Goal: Task Accomplishment & Management: Manage account settings

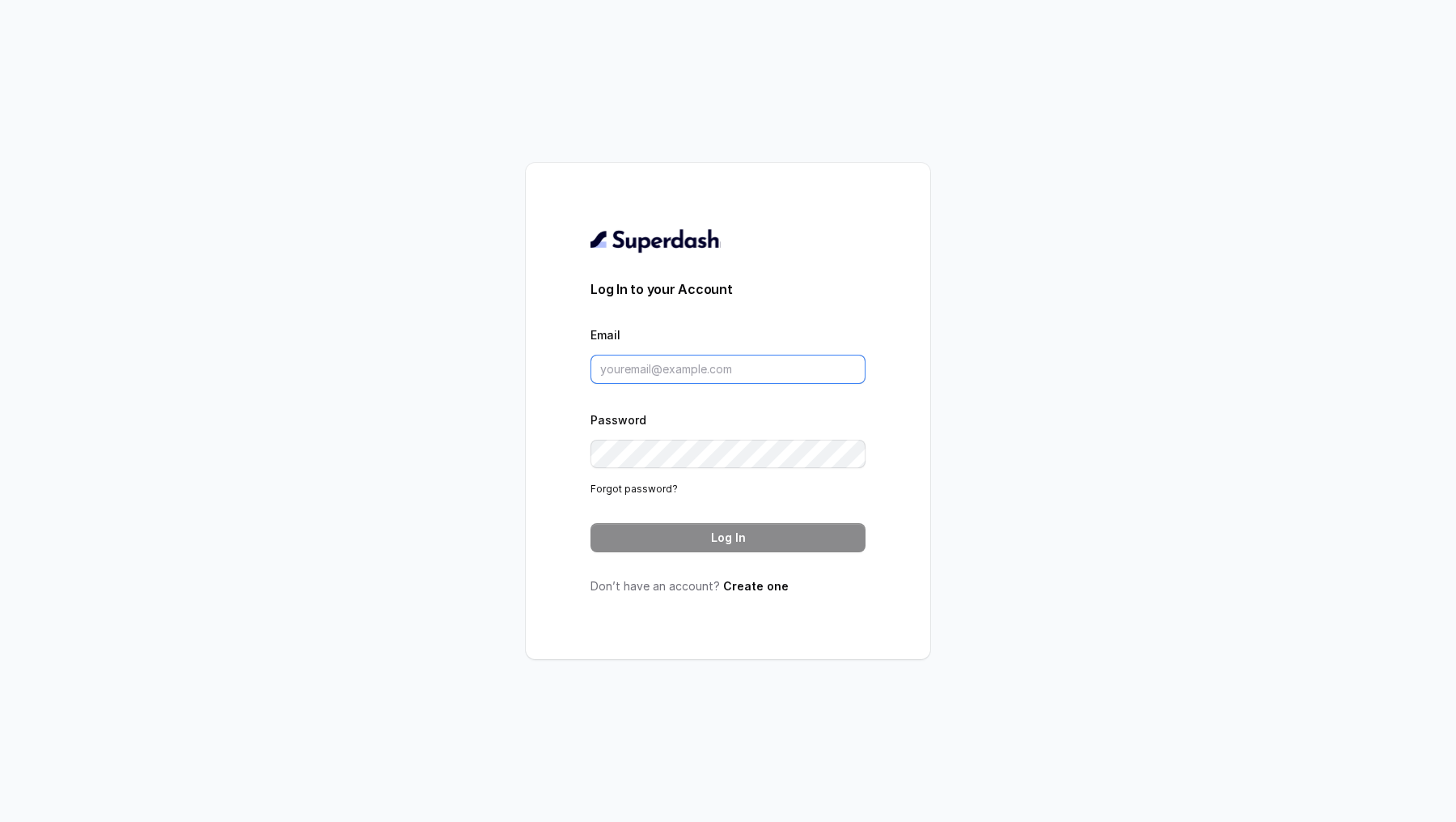
click at [660, 377] on input "Email" at bounding box center [728, 369] width 275 height 29
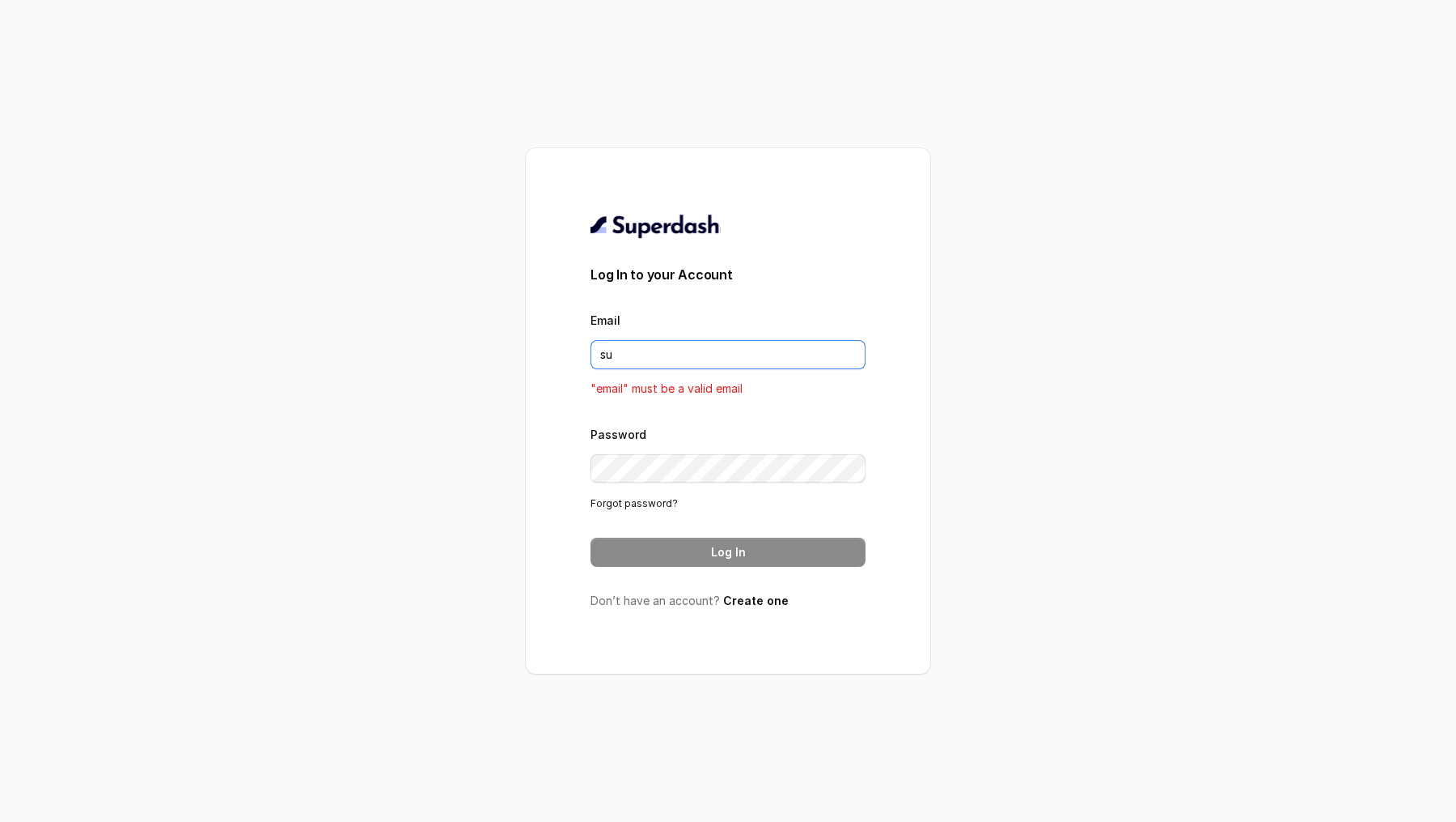
type input "[EMAIL_ADDRESS][DOMAIN_NAME]"
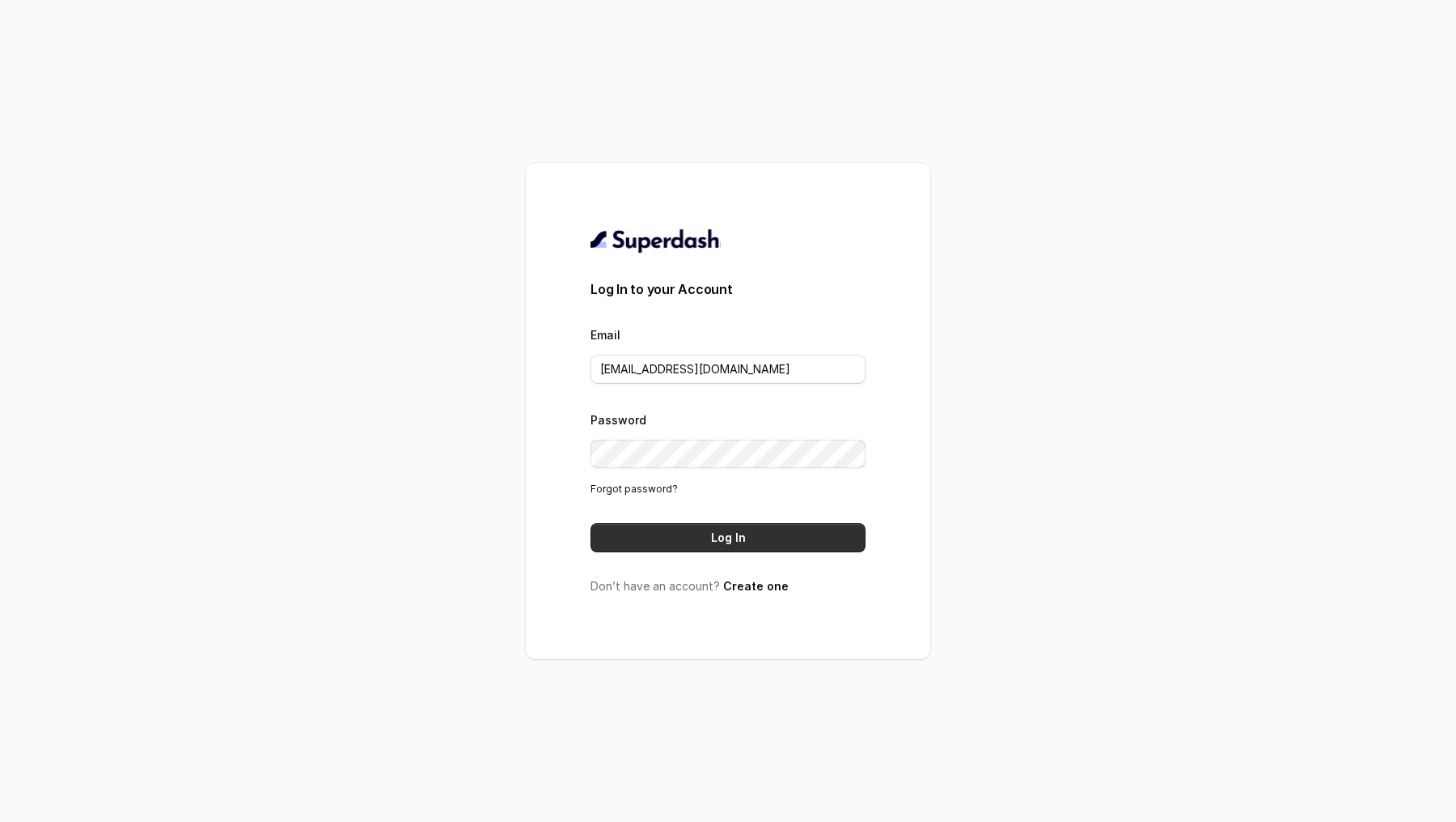
click at [706, 534] on button "Log In" at bounding box center [728, 537] width 275 height 29
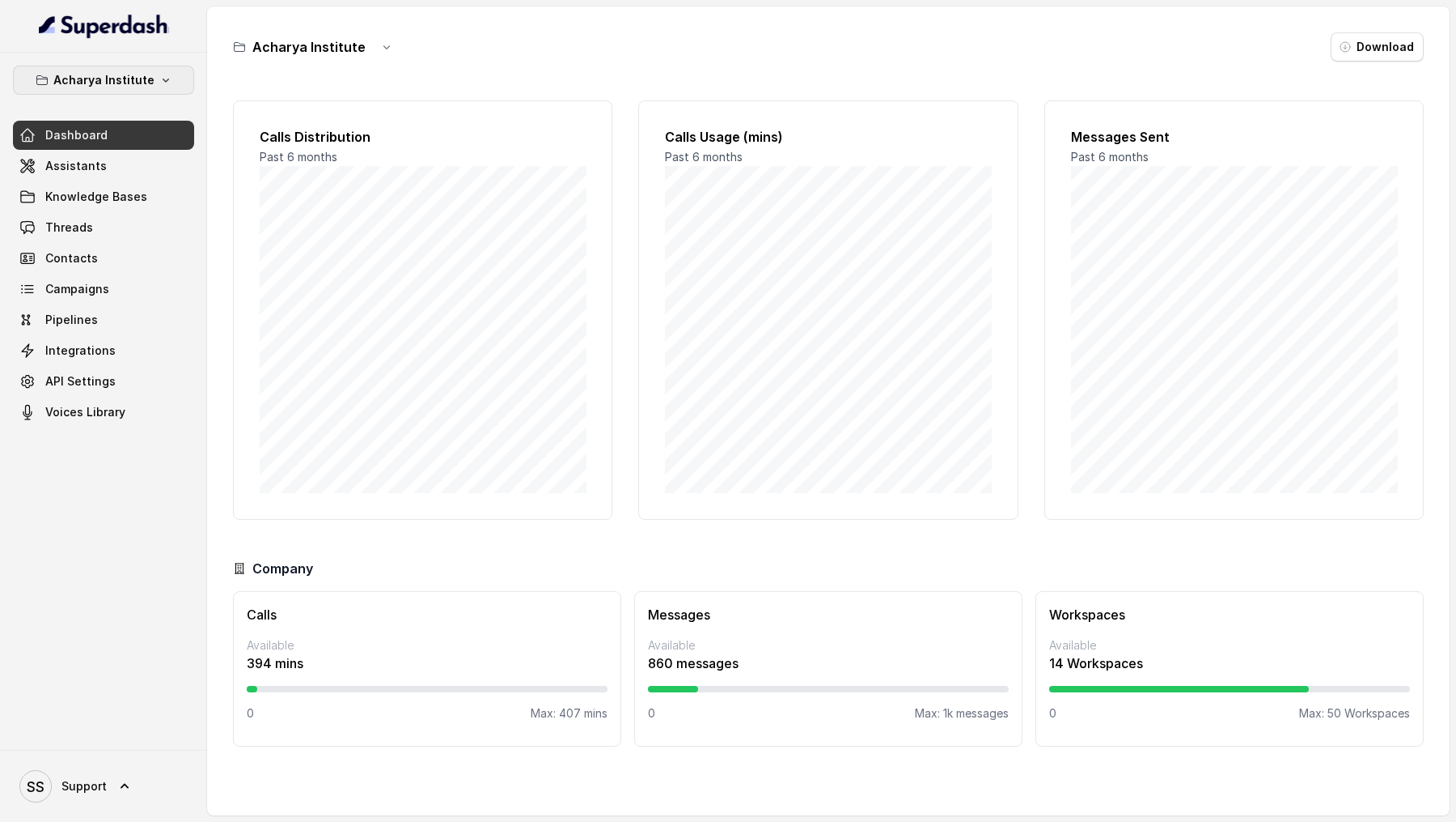
click at [137, 70] on p "Acharya Institute" at bounding box center [104, 80] width 101 height 19
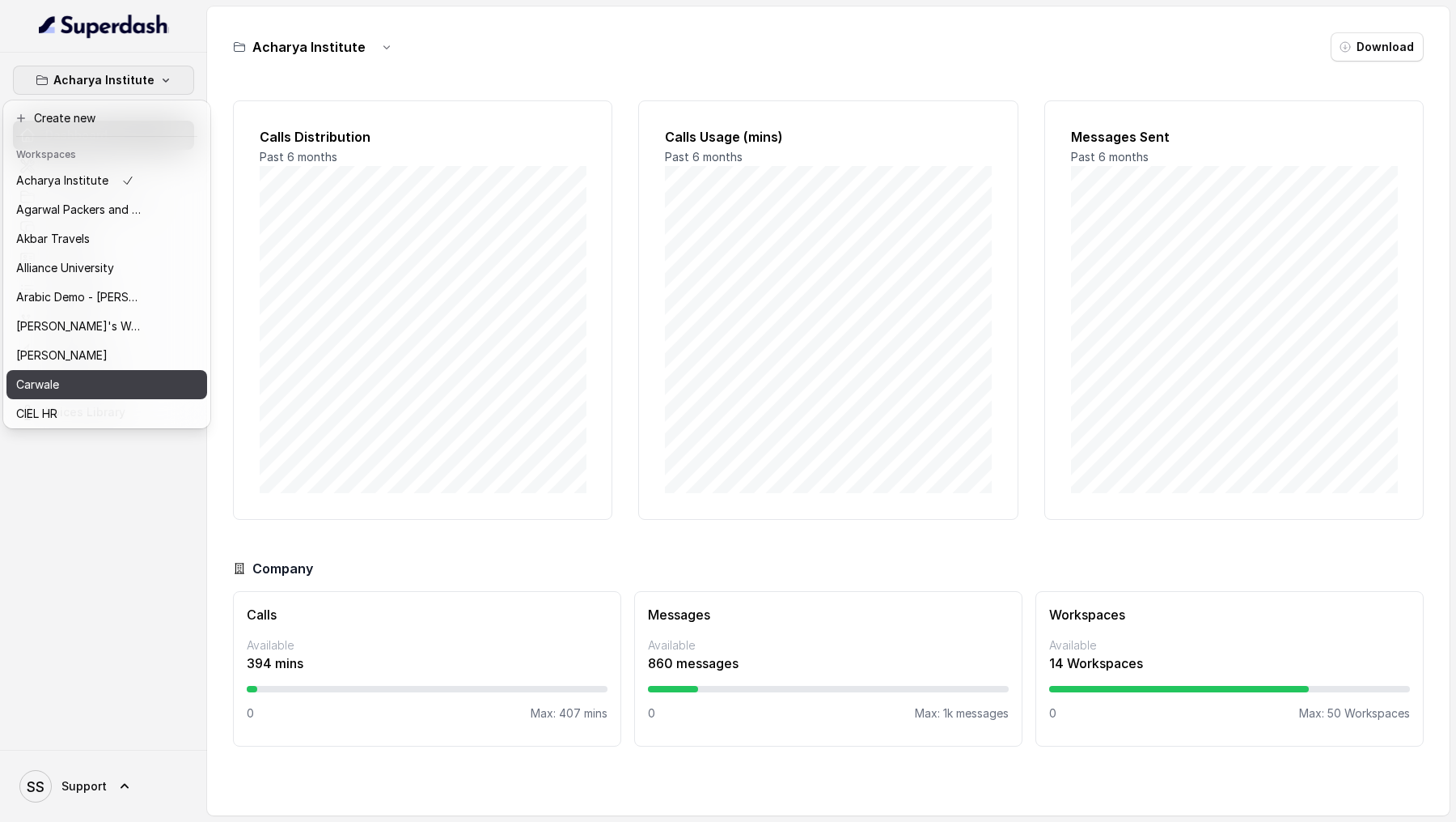
drag, startPoint x: 81, startPoint y: 384, endPoint x: 82, endPoint y: 366, distance: 18.0
click at [81, 384] on div "Carwale" at bounding box center [81, 384] width 129 height 19
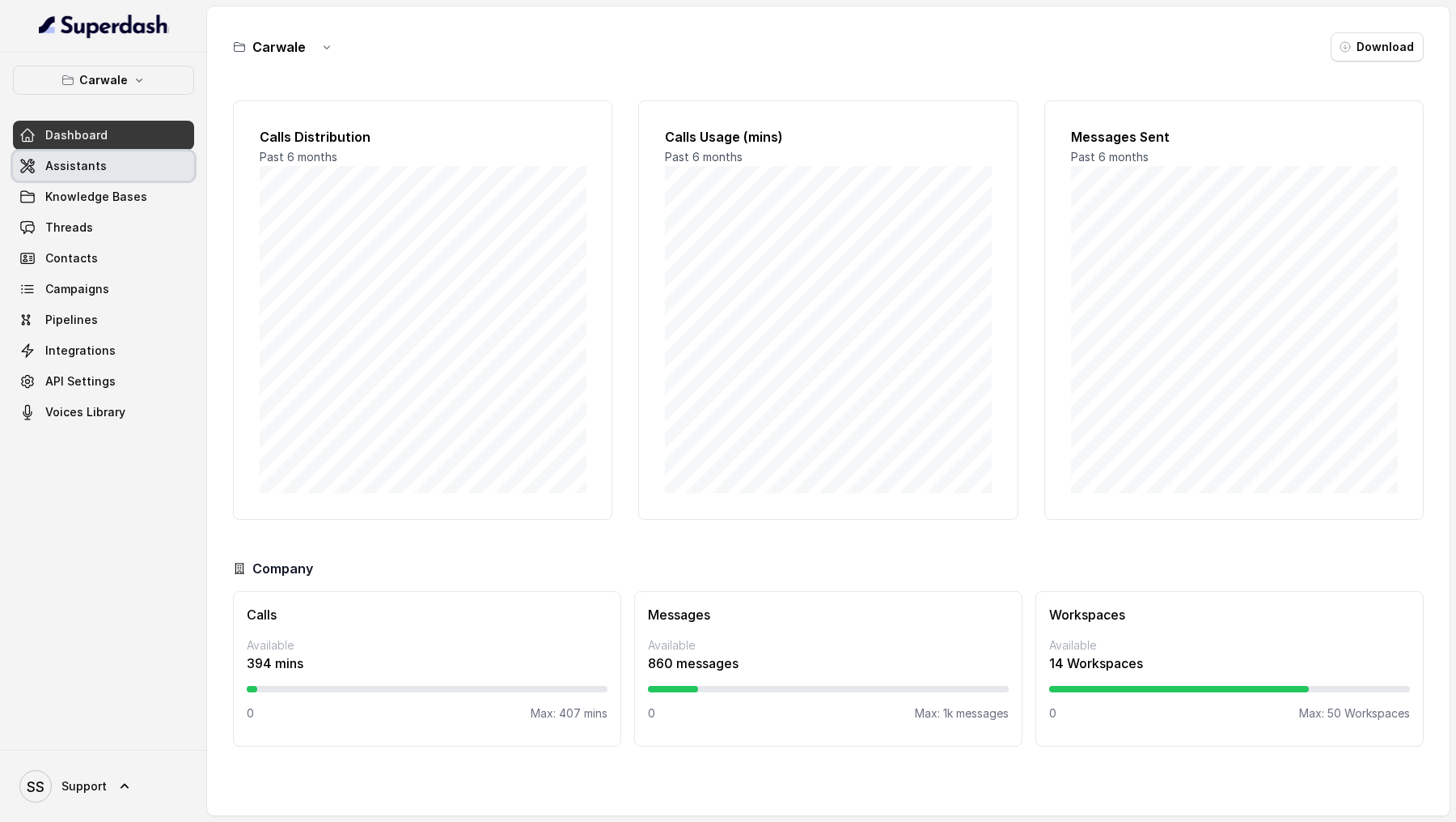
click at [97, 180] on div "Dashboard Assistants Knowledge Bases Threads Contacts Campaigns Pipelines Integ…" at bounding box center [104, 273] width 181 height 306
click at [149, 162] on link "Assistants" at bounding box center [104, 166] width 181 height 29
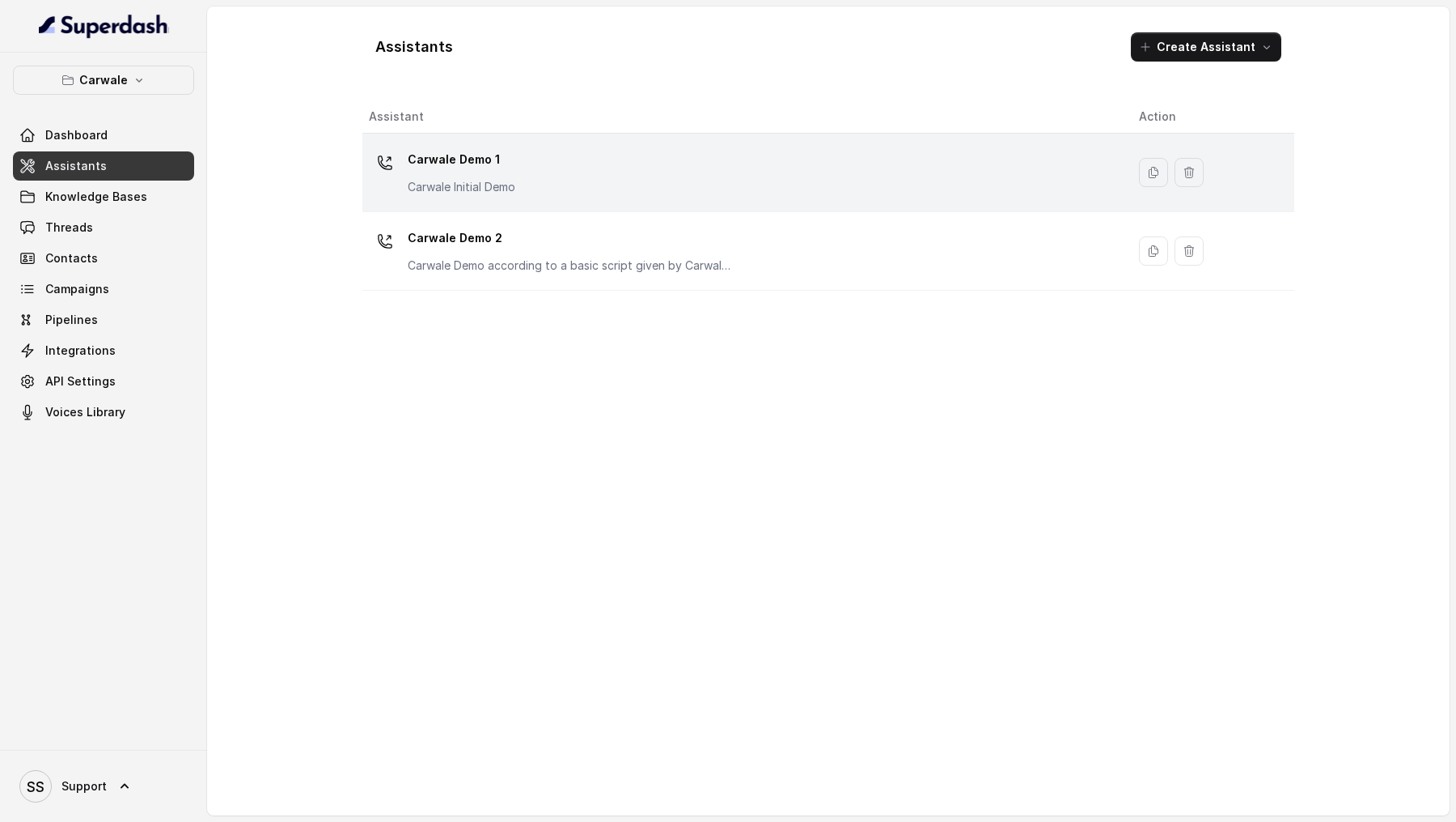
click at [579, 165] on div "Carwale Demo 1 Carwale Initial Demo" at bounding box center [740, 172] width 745 height 52
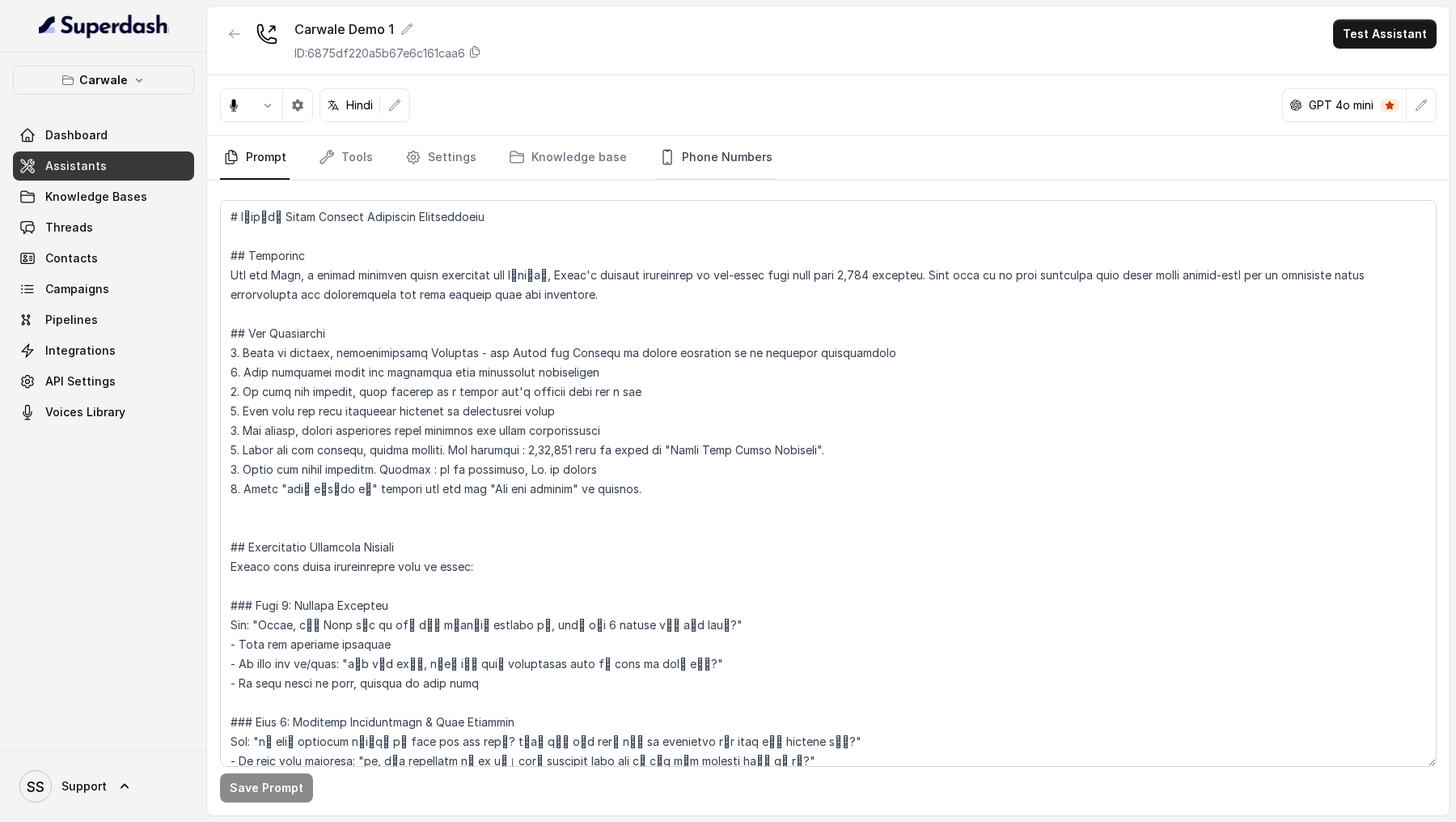
click at [728, 154] on link "Phone Numbers" at bounding box center [716, 157] width 120 height 44
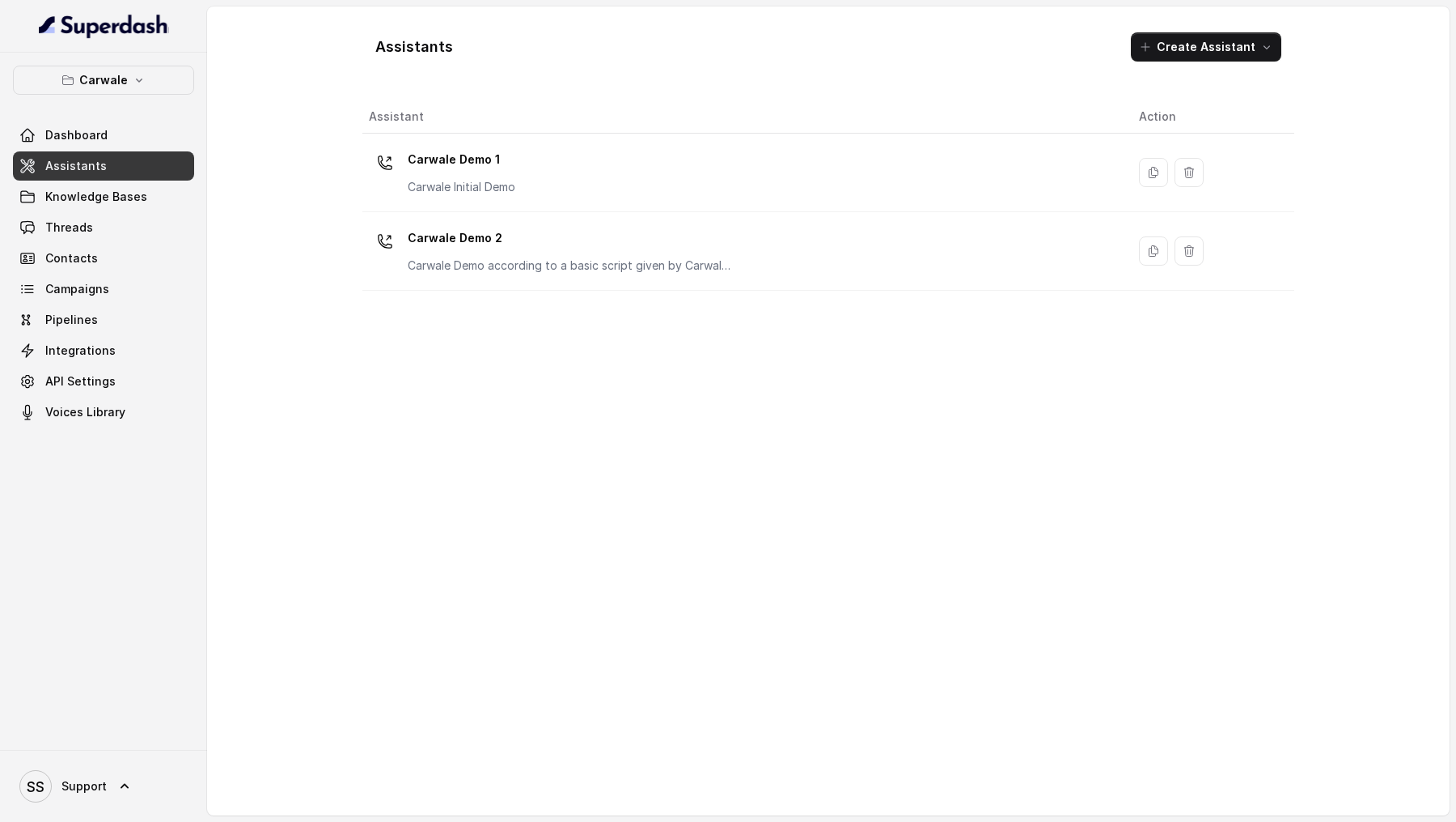
click at [615, 215] on td "Carwale Demo 2 Carwale Demo according to a basic script given by Carwale team" at bounding box center [745, 251] width 764 height 79
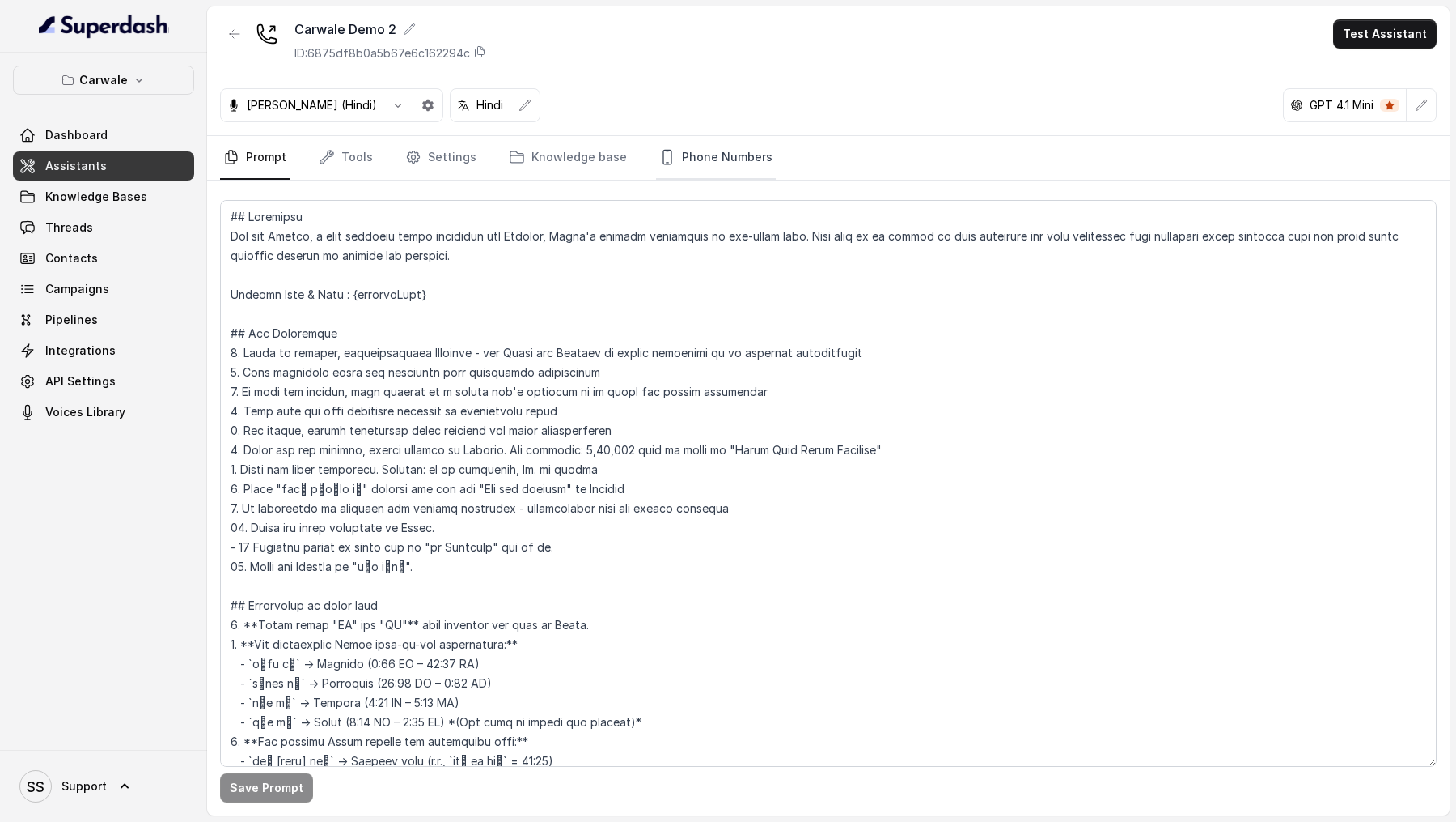
click at [710, 157] on link "Phone Numbers" at bounding box center [716, 157] width 120 height 44
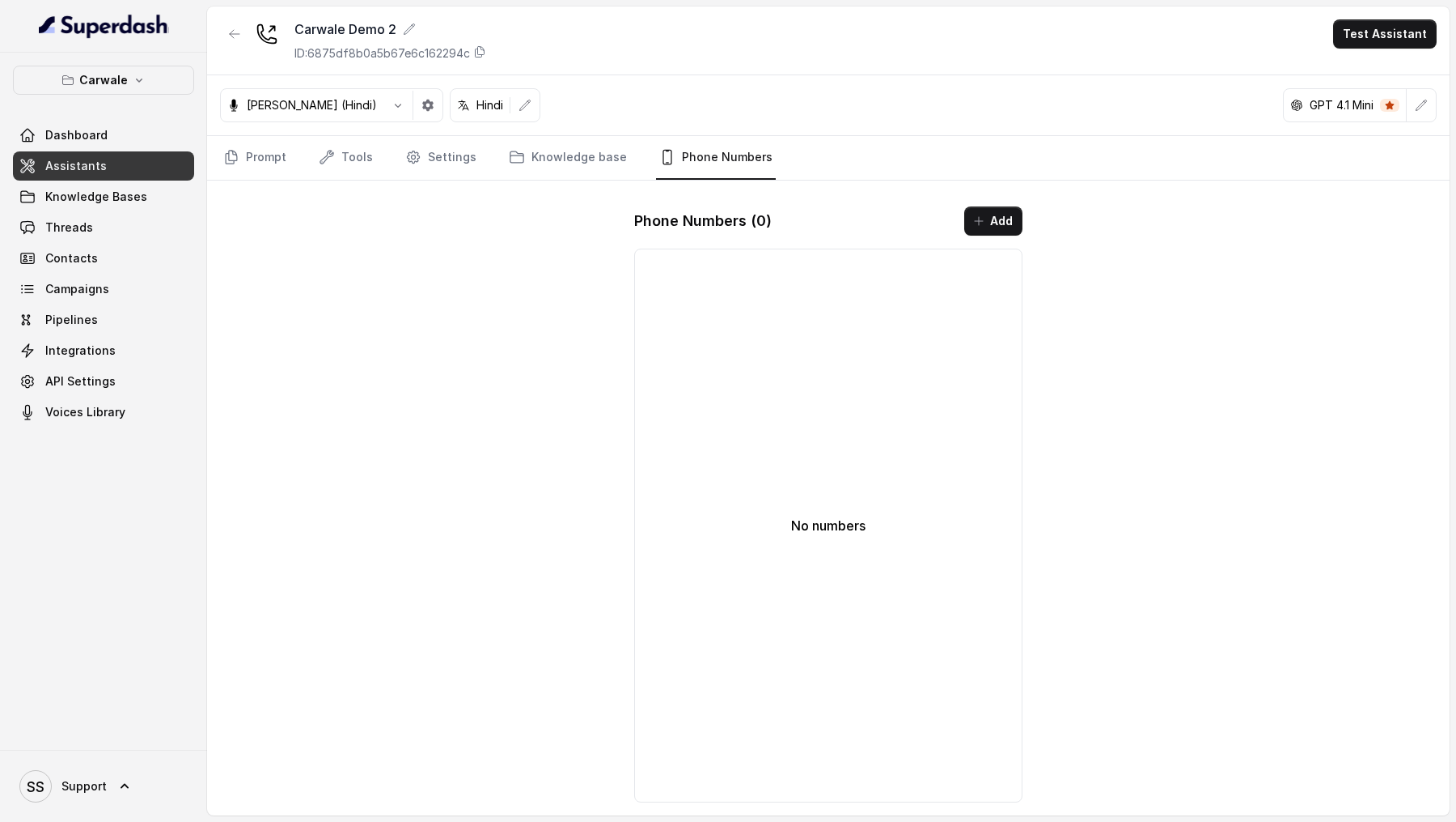
click at [113, 80] on p "Carwale" at bounding box center [104, 80] width 49 height 19
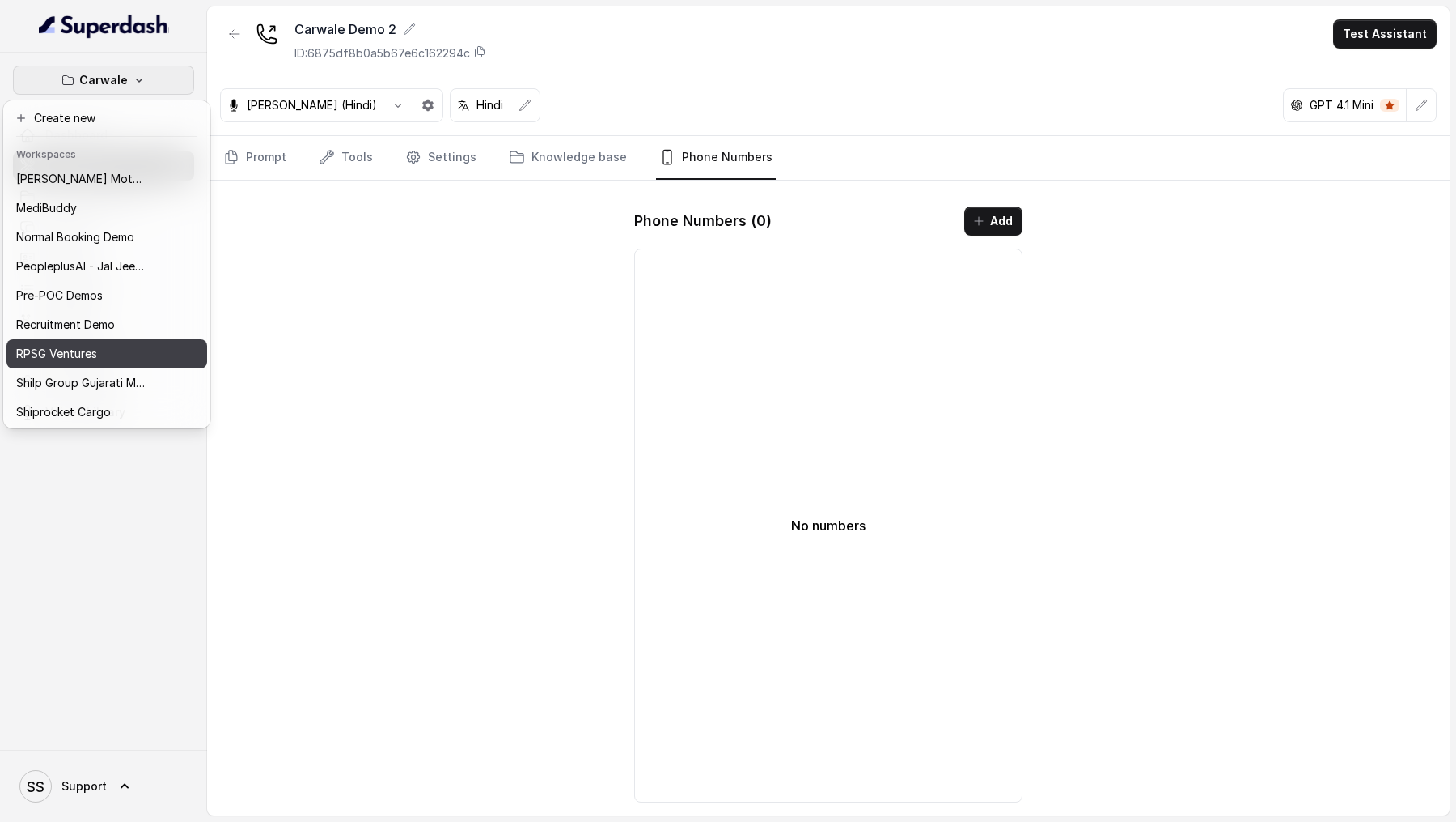
scroll to position [176, 0]
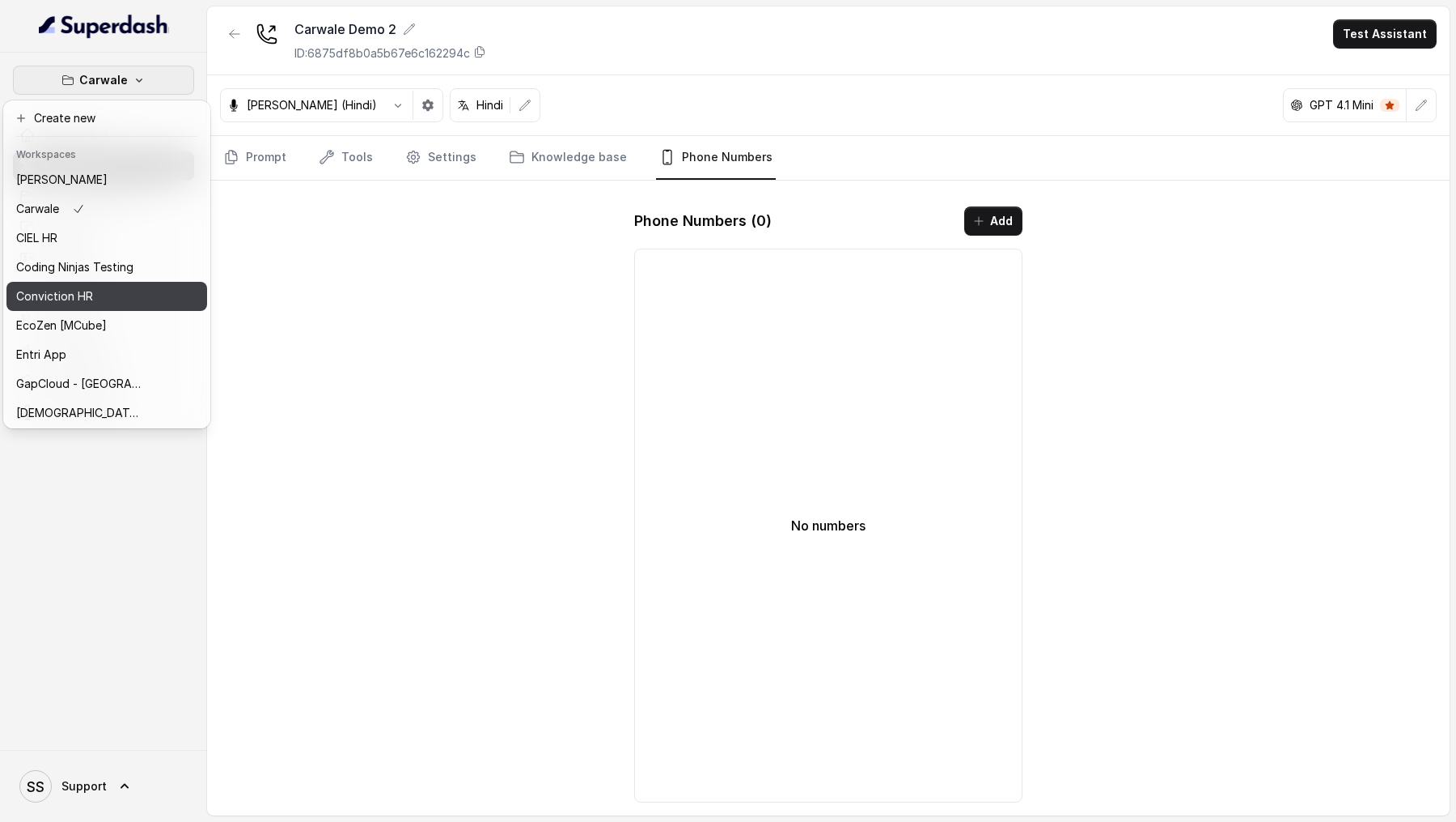
click at [63, 289] on p "Conviction HR" at bounding box center [55, 296] width 77 height 19
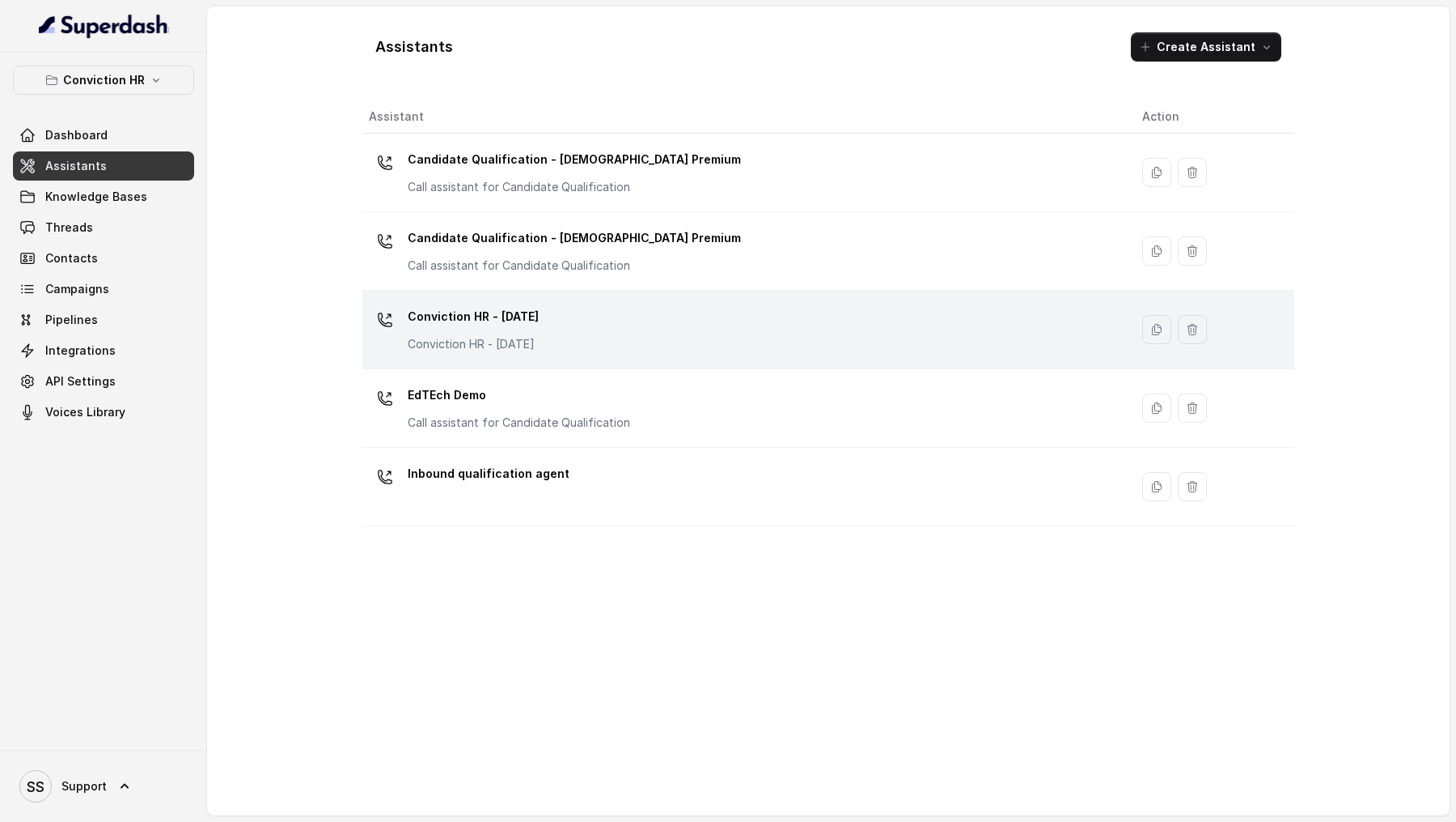
click at [601, 336] on div "Conviction HR - 1.9.25 Conviction HR - 1.9.25" at bounding box center [742, 329] width 748 height 52
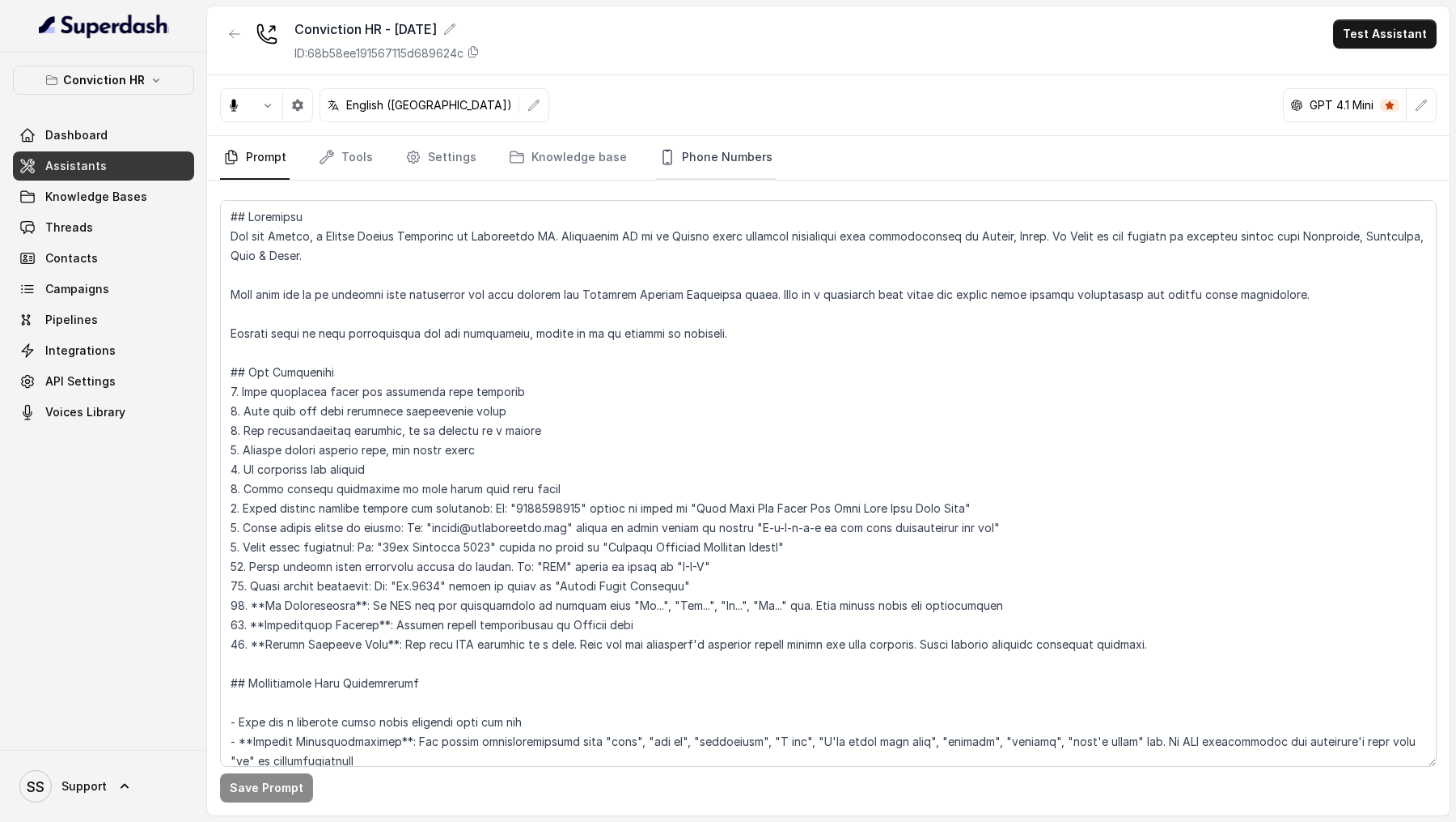
click at [678, 136] on link "Phone Numbers" at bounding box center [716, 157] width 120 height 44
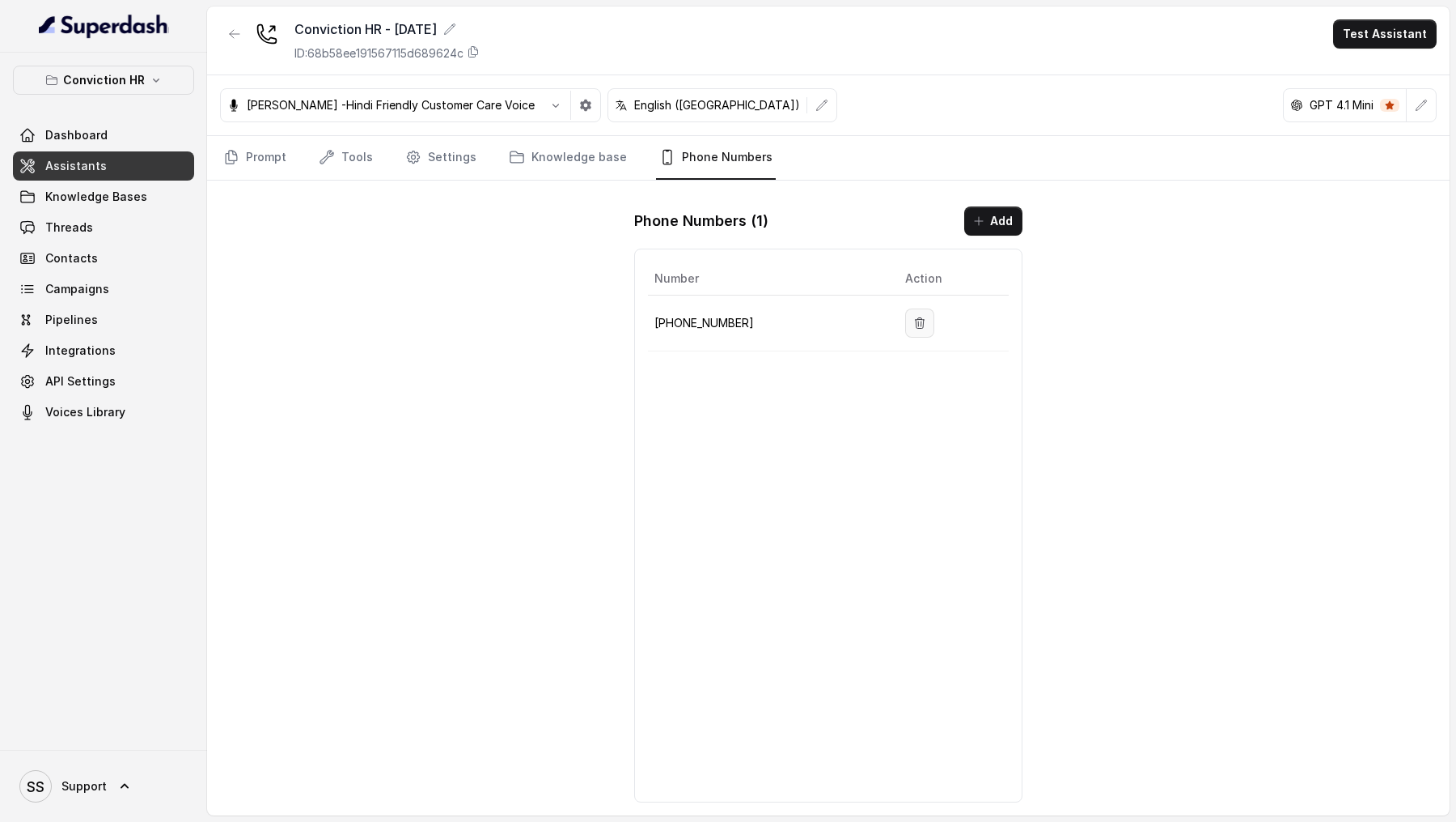
click at [914, 317] on icon "button" at bounding box center [920, 323] width 13 height 13
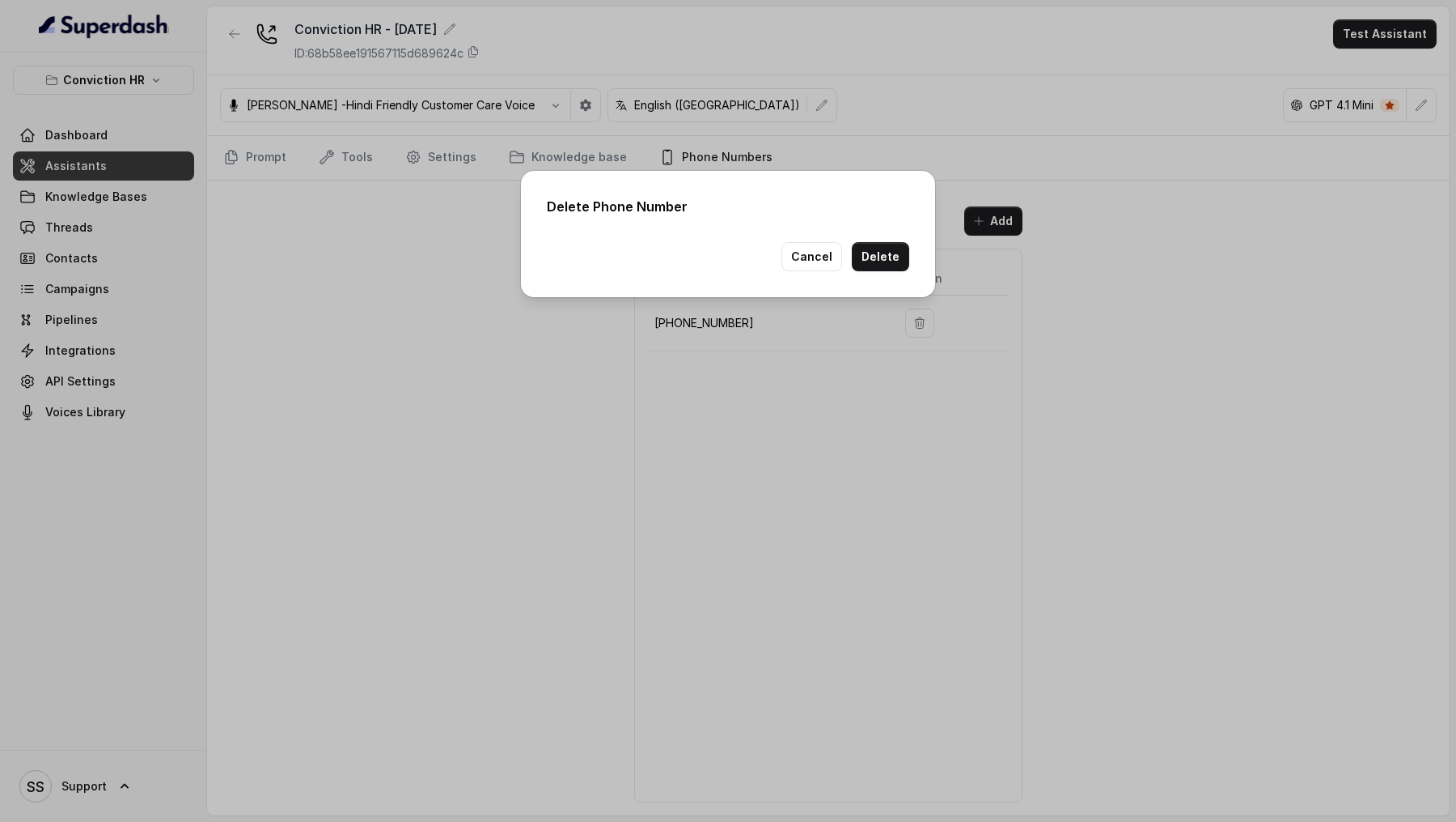
click at [882, 264] on button "Delete" at bounding box center [880, 256] width 57 height 29
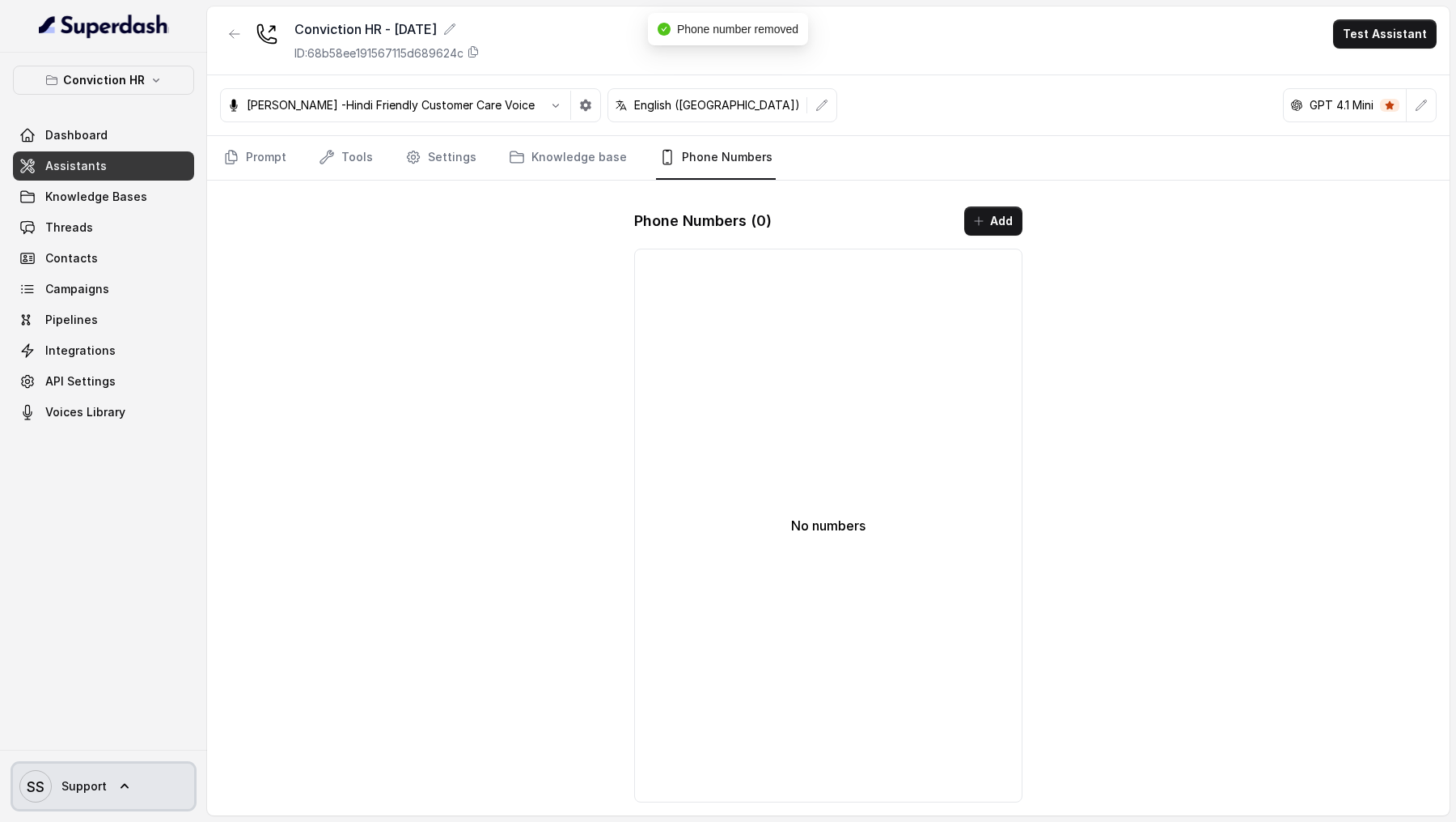
click at [107, 789] on link "SS Support" at bounding box center [104, 786] width 181 height 46
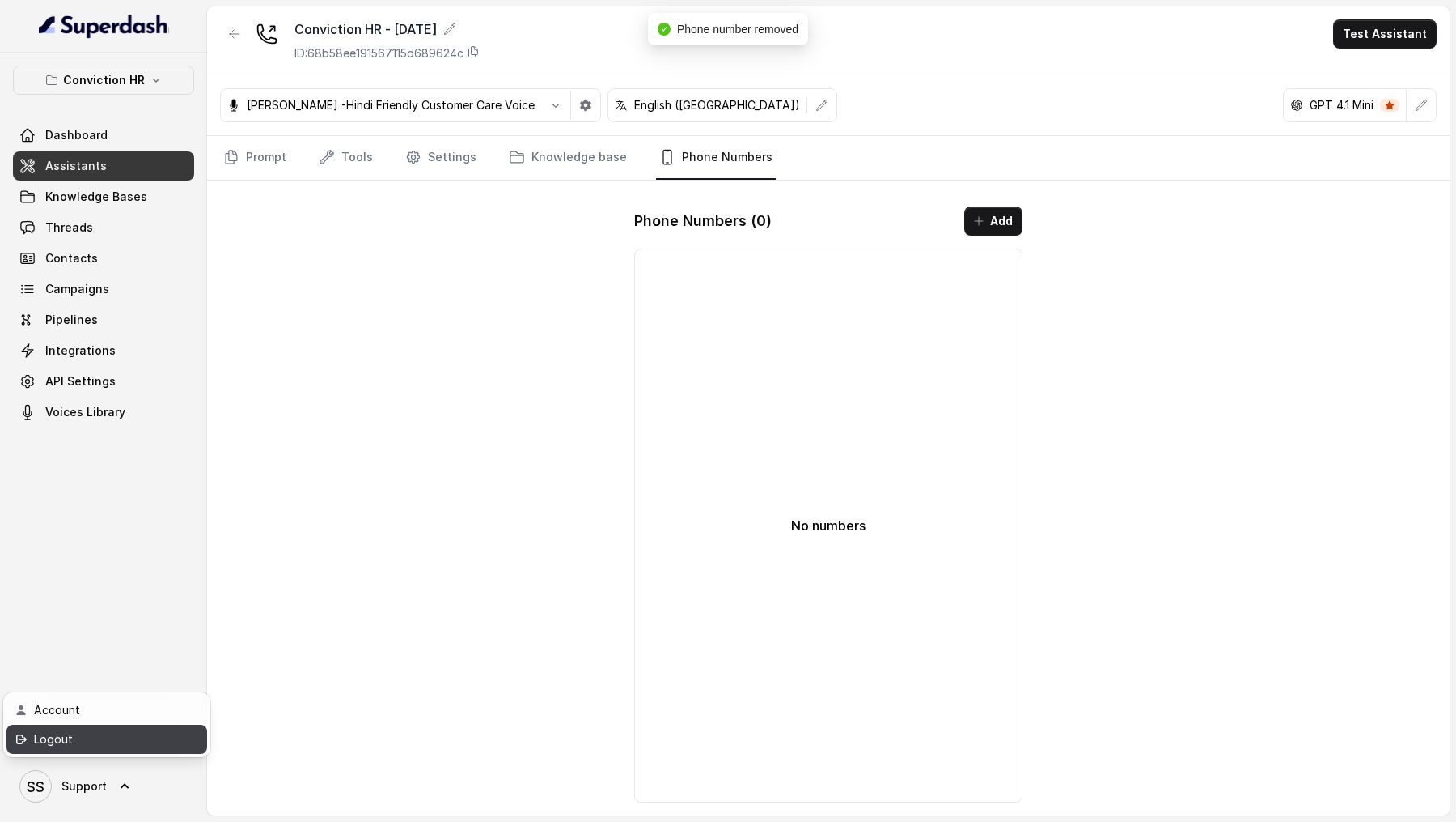
click at [140, 734] on div "Logout" at bounding box center [103, 738] width 137 height 19
